Goal: Task Accomplishment & Management: Use online tool/utility

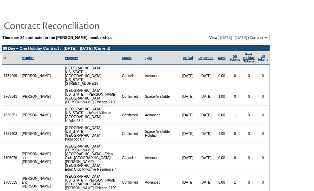
click at [257, 38] on select "[DATE] - [DATE] [DATE] - [DATE] [DATE] - [DATE] [DATE] - [DATE] [DATE] - [DATE]…" at bounding box center [244, 38] width 51 height 6
select select "140238"
click at [219, 35] on select "[DATE] - [DATE] [DATE] - [DATE] [DATE] - [DATE] [DATE] - [DATE] [DATE] - [DATE]…" at bounding box center [244, 38] width 51 height 6
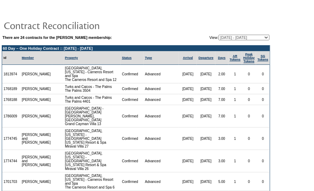
click at [246, 20] on td at bounding box center [136, 25] width 269 height 14
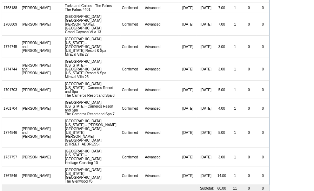
scroll to position [98, 0]
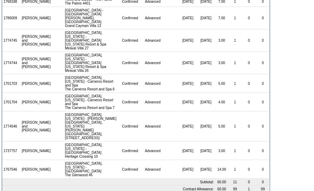
click at [267, 81] on td "0" at bounding box center [263, 83] width 14 height 19
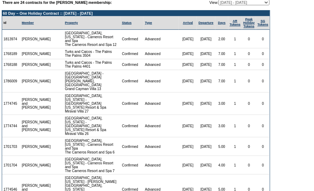
scroll to position [35, 0]
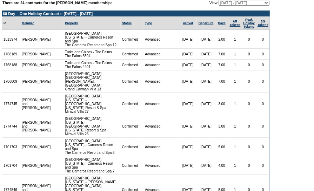
click at [229, 107] on td "1" at bounding box center [236, 104] width 14 height 22
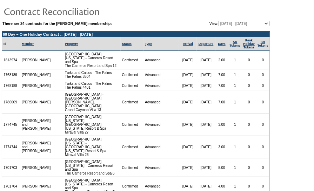
scroll to position [3, 0]
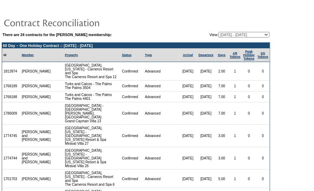
click at [242, 33] on select "[DATE] - [DATE] [DATE] - [DATE] [DATE] - [DATE] [DATE] - [DATE] [DATE] - [DATE]…" at bounding box center [244, 35] width 51 height 6
select select "150736"
click at [219, 32] on select "[DATE] - [DATE] [DATE] - [DATE] [DATE] - [DATE] [DATE] - [DATE] [DATE] - [DATE]…" at bounding box center [244, 35] width 51 height 6
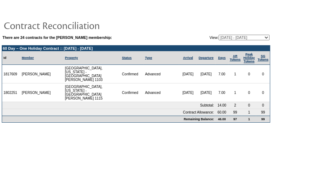
click at [237, 8] on td at bounding box center [136, 11] width 269 height 11
drag, startPoint x: 267, startPoint y: 89, endPoint x: 218, endPoint y: 89, distance: 48.8
click at [218, 88] on tr "1802251 Joseph Tracy Kohala Coast, Hawaii - Pauoa Beach Club Hale Luana 1115 Co…" at bounding box center [136, 93] width 268 height 19
click at [219, 89] on td "7.00" at bounding box center [222, 93] width 13 height 19
click at [11, 87] on td "1802251" at bounding box center [11, 93] width 18 height 19
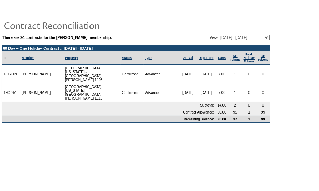
click at [11, 87] on td "1802251" at bounding box center [11, 93] width 18 height 19
copy td "1802251"
click at [185, 84] on td "6/13/27" at bounding box center [188, 93] width 18 height 19
